Goal: Transaction & Acquisition: Book appointment/travel/reservation

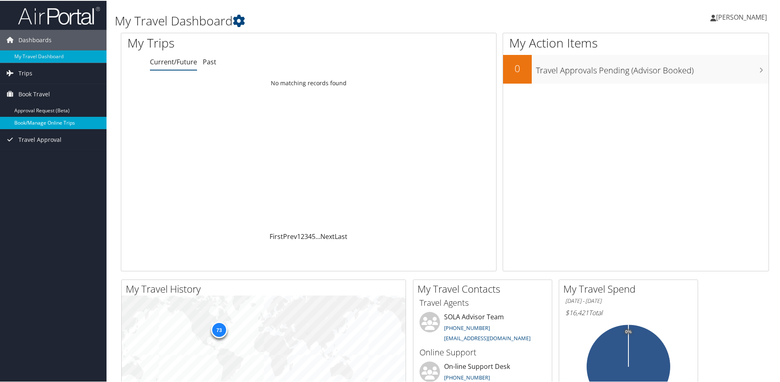
click at [49, 121] on link "Book/Manage Online Trips" at bounding box center [53, 122] width 107 height 12
click at [46, 95] on span "Book Travel" at bounding box center [34, 93] width 32 height 20
click at [45, 124] on link "Book/Manage Online Trips" at bounding box center [53, 122] width 107 height 12
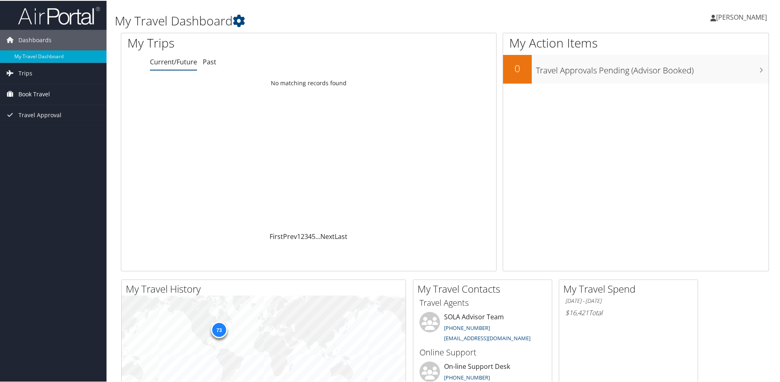
click at [41, 98] on span "Book Travel" at bounding box center [34, 93] width 32 height 20
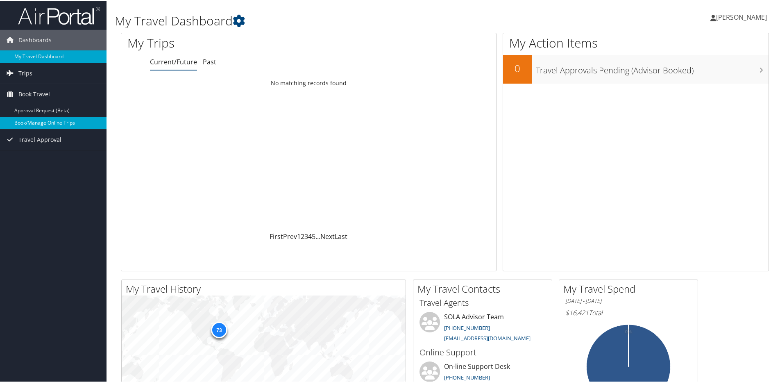
click at [50, 125] on link "Book/Manage Online Trips" at bounding box center [53, 122] width 107 height 12
click at [42, 122] on link "Book/Manage Online Trips" at bounding box center [53, 122] width 107 height 12
click at [44, 93] on span "Book Travel" at bounding box center [34, 93] width 32 height 20
click at [52, 122] on link "Book/Manage Online Trips" at bounding box center [53, 122] width 107 height 12
